Goal: Task Accomplishment & Management: Manage account settings

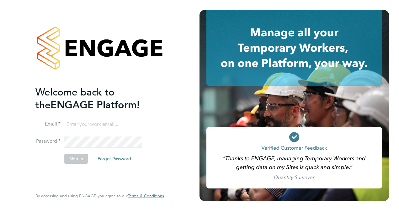
click at [98, 122] on input at bounding box center [103, 124] width 78 height 11
type input "Jackie.cheetham@bms.com"
click at [76, 160] on button "Sign In" at bounding box center [76, 159] width 24 height 10
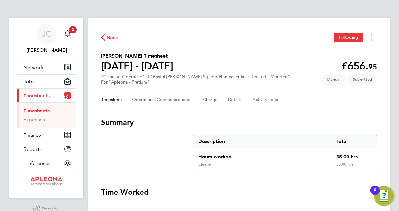
click at [49, 109] on link "Timesheets" at bounding box center [37, 111] width 26 height 6
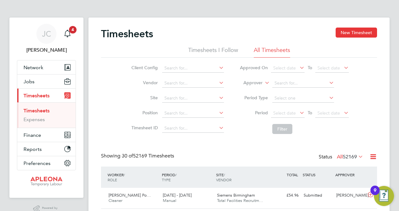
click at [42, 111] on link "Timesheets" at bounding box center [37, 111] width 26 height 6
click at [26, 110] on link "Timesheets" at bounding box center [37, 111] width 26 height 6
click at [35, 96] on span "Timesheets" at bounding box center [37, 96] width 26 height 6
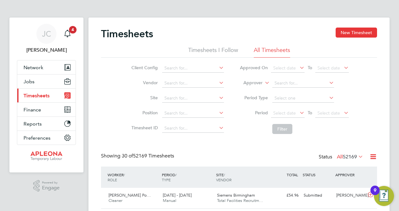
click at [35, 96] on span "Timesheets" at bounding box center [37, 96] width 26 height 6
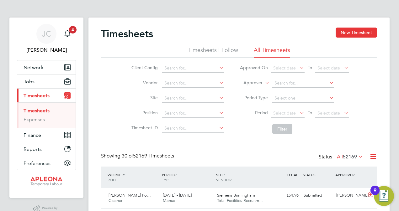
click at [38, 110] on link "Timesheets" at bounding box center [37, 111] width 26 height 6
click at [24, 109] on link "Timesheets" at bounding box center [37, 111] width 26 height 6
click at [199, 100] on input at bounding box center [193, 98] width 62 height 9
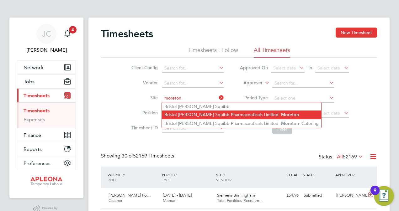
click at [227, 116] on li "Bristol Myers Squibb Pharmaceuticals Limited - Moreton" at bounding box center [241, 115] width 159 height 8
type input "Bristol [PERSON_NAME] Squibb Pharmaceuticals Limited - [GEOGRAPHIC_DATA]"
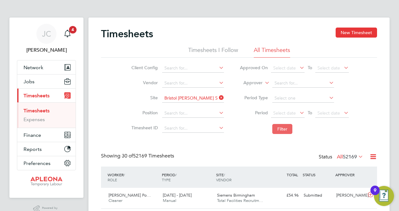
click at [283, 129] on button "Filter" at bounding box center [282, 129] width 20 height 10
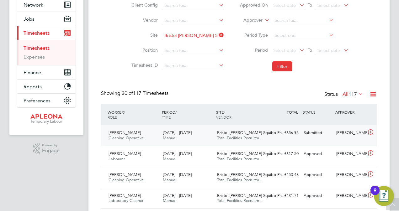
click at [130, 134] on span "[PERSON_NAME]" at bounding box center [125, 132] width 32 height 5
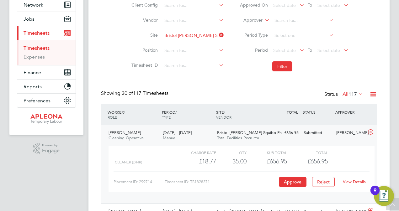
click at [352, 183] on link "View Details" at bounding box center [354, 181] width 23 height 5
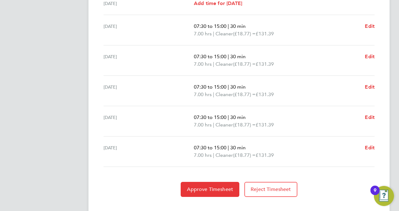
scroll to position [246, 0]
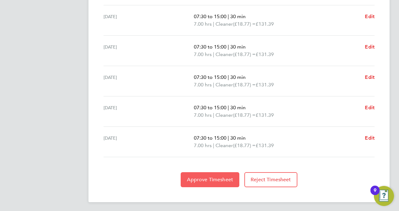
click at [211, 178] on span "Approve Timesheet" at bounding box center [210, 180] width 46 height 6
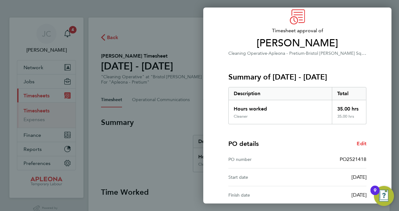
scroll to position [88, 0]
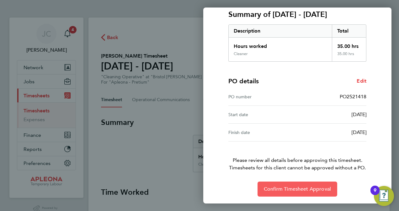
click at [286, 190] on span "Confirm Timesheet Approval" at bounding box center [297, 189] width 67 height 6
